Goal: Transaction & Acquisition: Purchase product/service

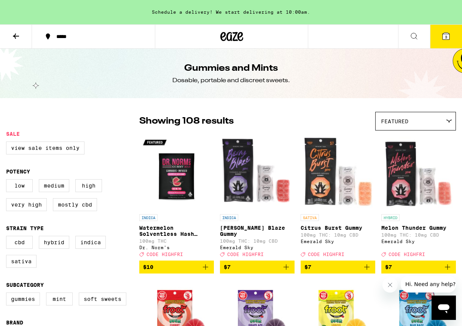
click at [14, 43] on button at bounding box center [16, 37] width 32 height 24
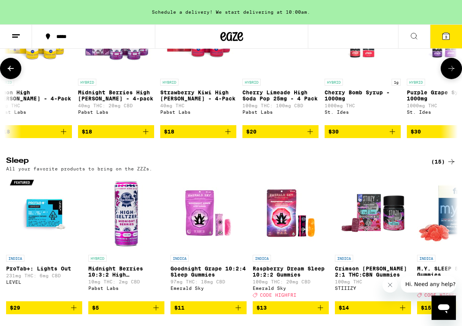
scroll to position [0, 2179]
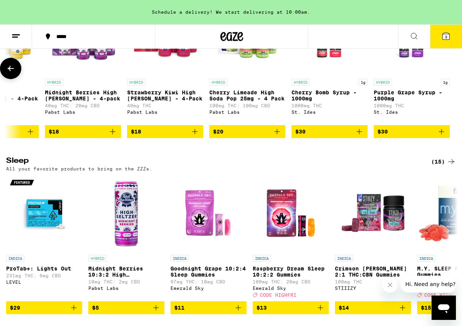
click at [321, 75] on img "Open page for Cherry Bomb Syrup - 1000mg from St. Ides" at bounding box center [329, 37] width 76 height 76
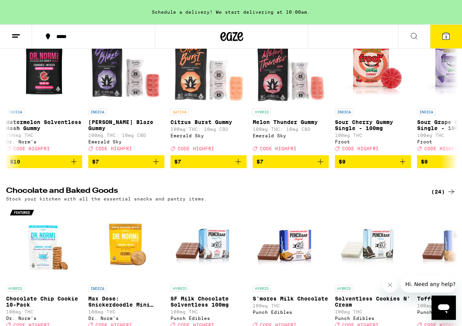
scroll to position [2290, 0]
